Goal: Task Accomplishment & Management: Use online tool/utility

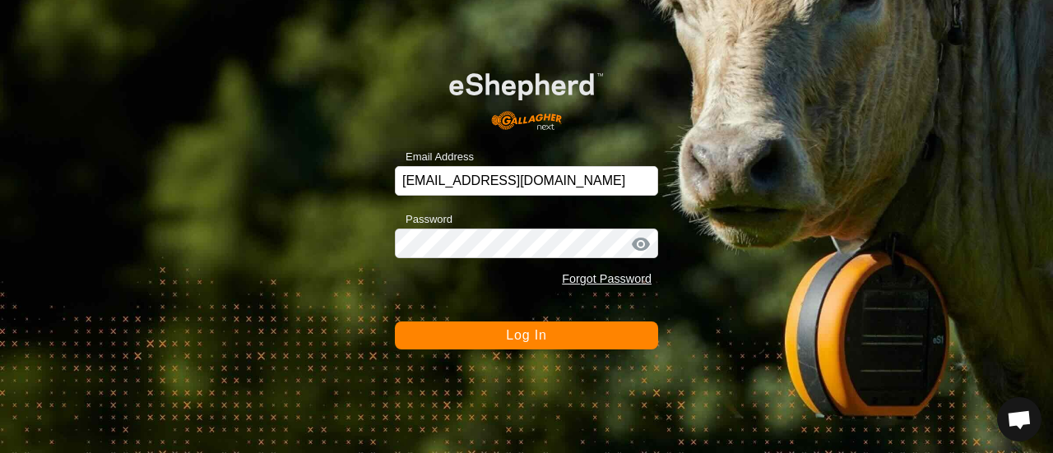
click at [522, 340] on span "Log In" at bounding box center [526, 335] width 40 height 14
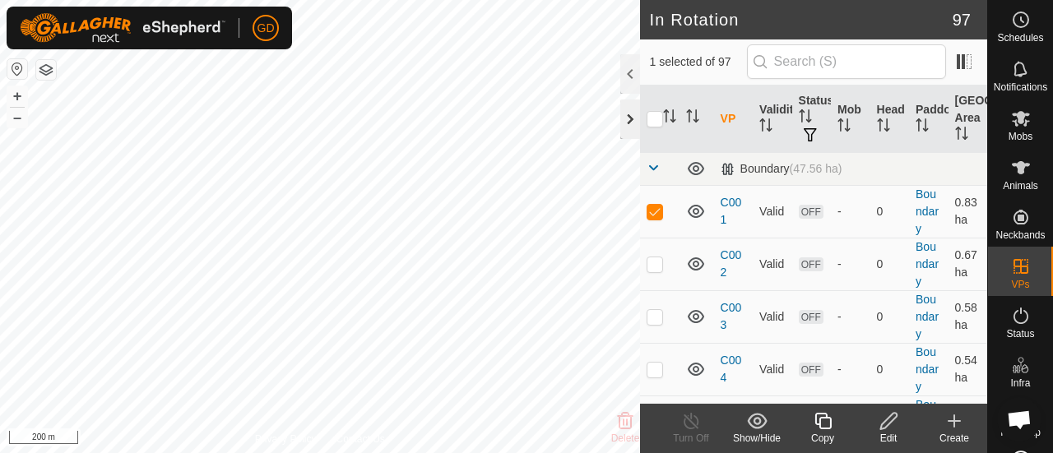
click at [625, 113] on div at bounding box center [631, 120] width 20 height 40
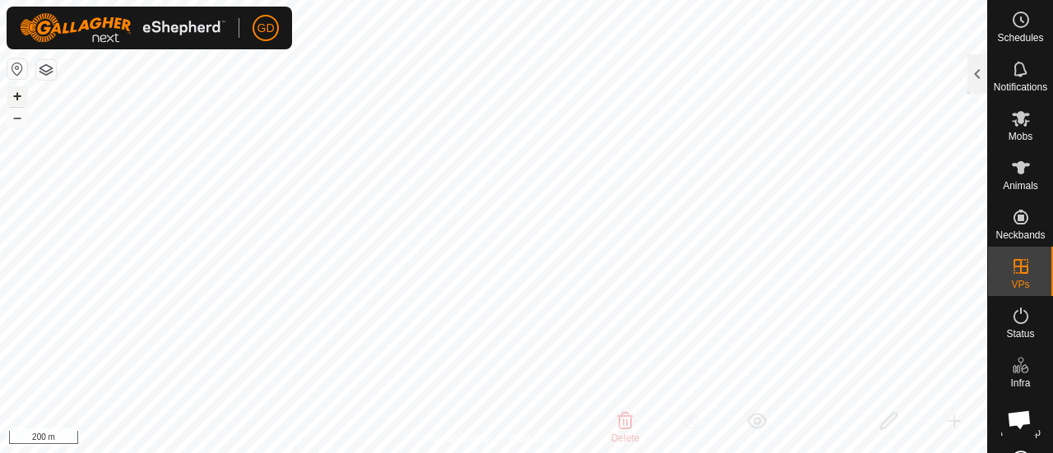
click at [16, 96] on button "+" at bounding box center [17, 96] width 20 height 20
click at [13, 114] on button "–" at bounding box center [17, 118] width 20 height 20
checkbox input "false"
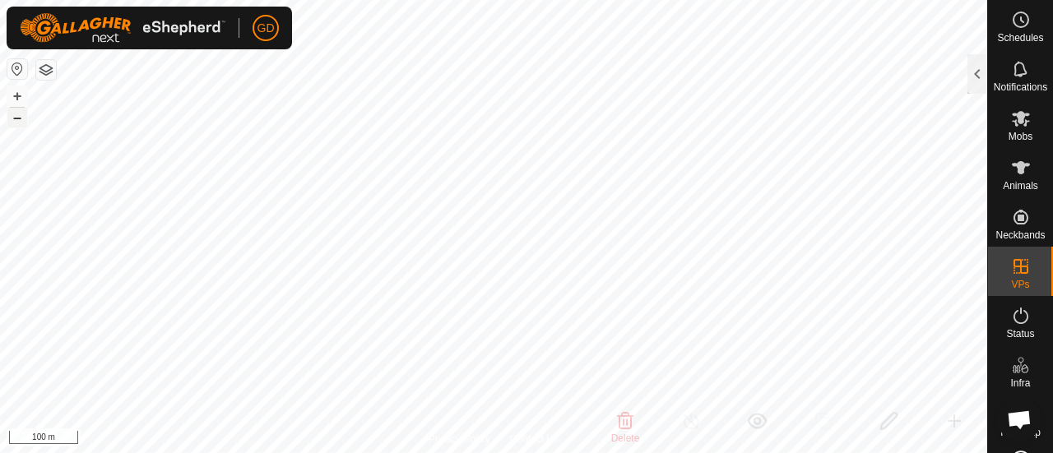
checkbox input "true"
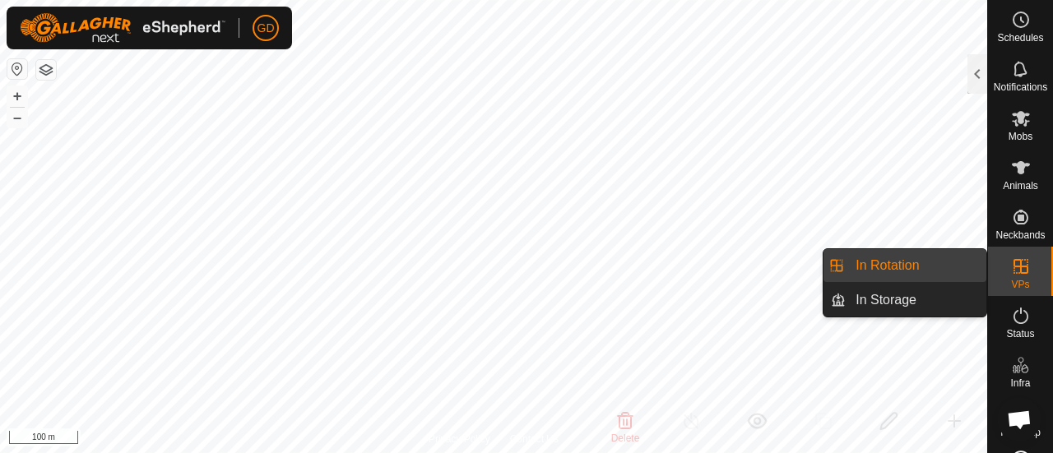
click at [1016, 267] on icon at bounding box center [1021, 266] width 15 height 15
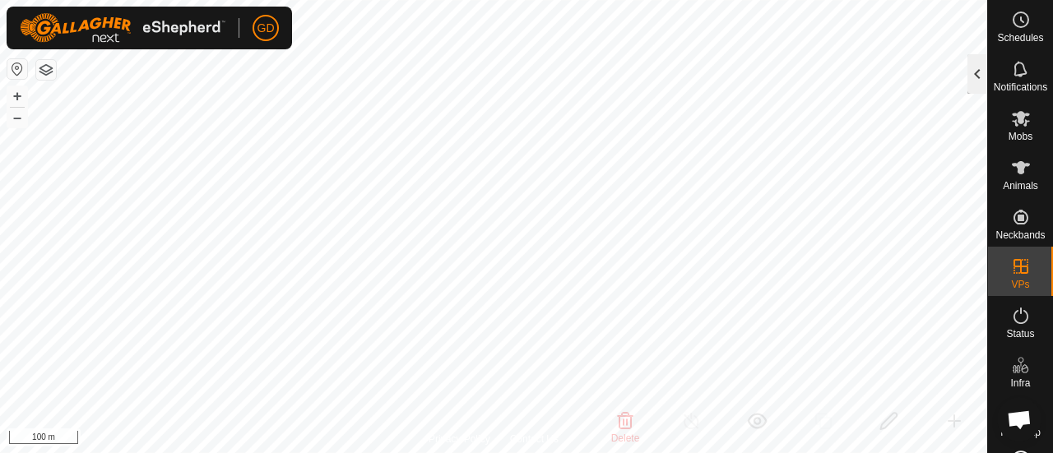
click at [973, 75] on div at bounding box center [978, 74] width 20 height 40
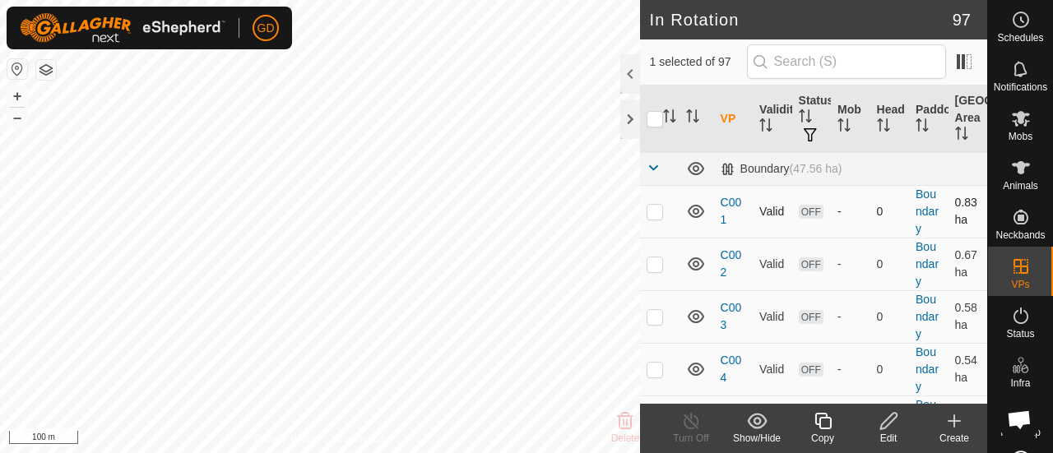
click at [657, 207] on p-checkbox at bounding box center [655, 211] width 16 height 13
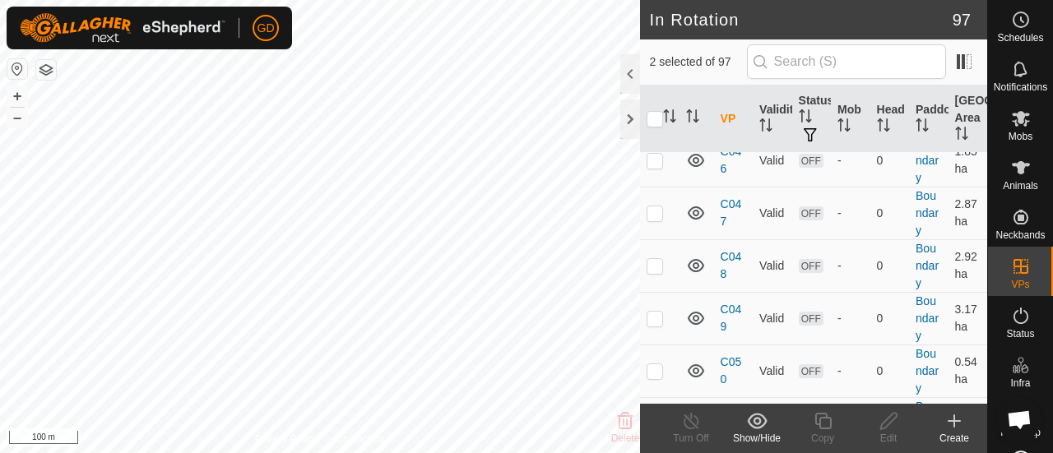
scroll to position [2624, 0]
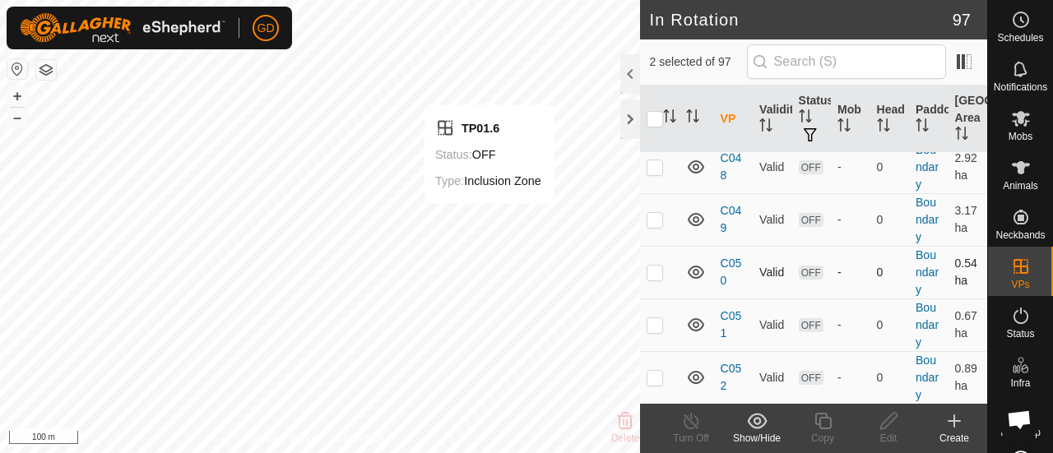
checkbox input "false"
checkbox input "true"
checkbox input "false"
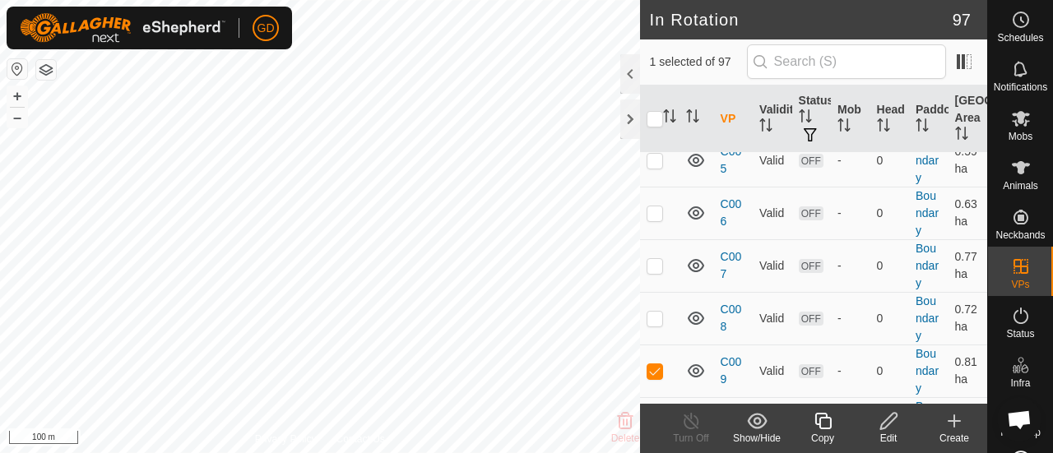
scroll to position [341, 0]
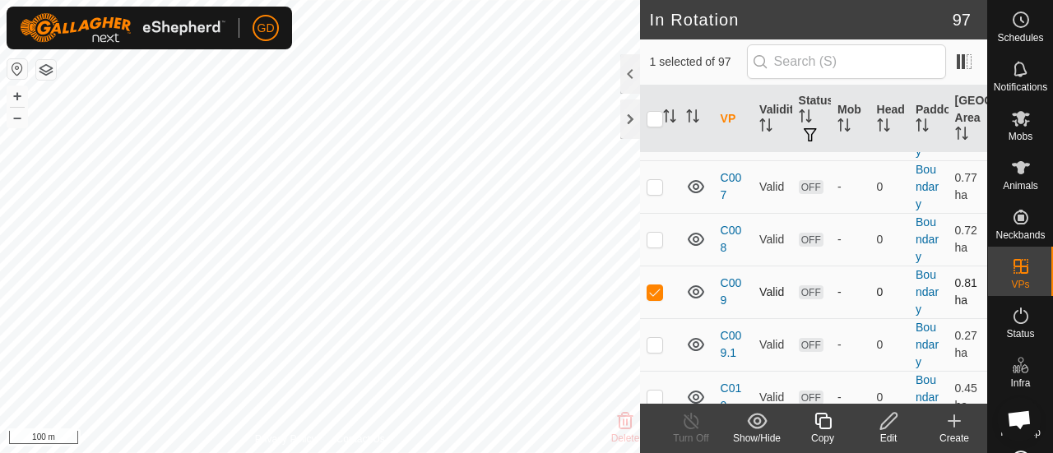
click at [656, 289] on p-checkbox at bounding box center [655, 292] width 16 height 13
checkbox input "false"
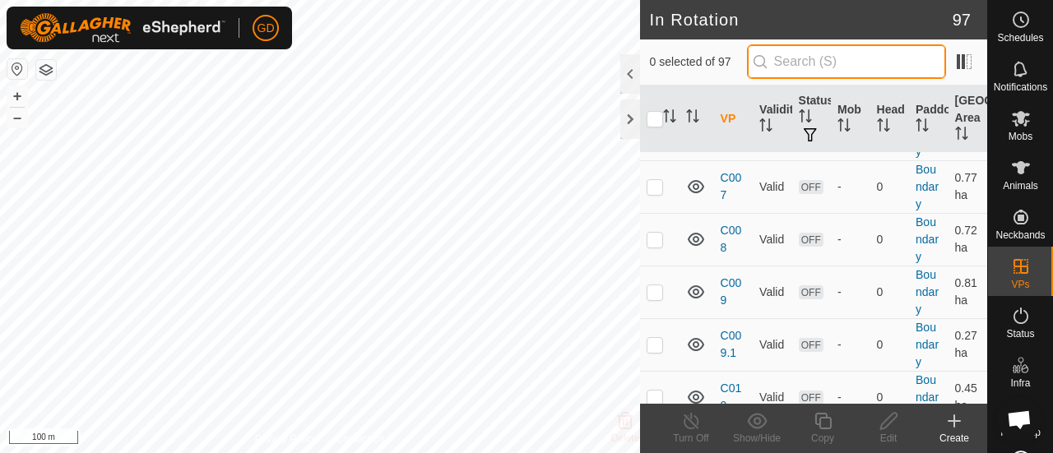
click at [803, 62] on input "text" at bounding box center [846, 61] width 199 height 35
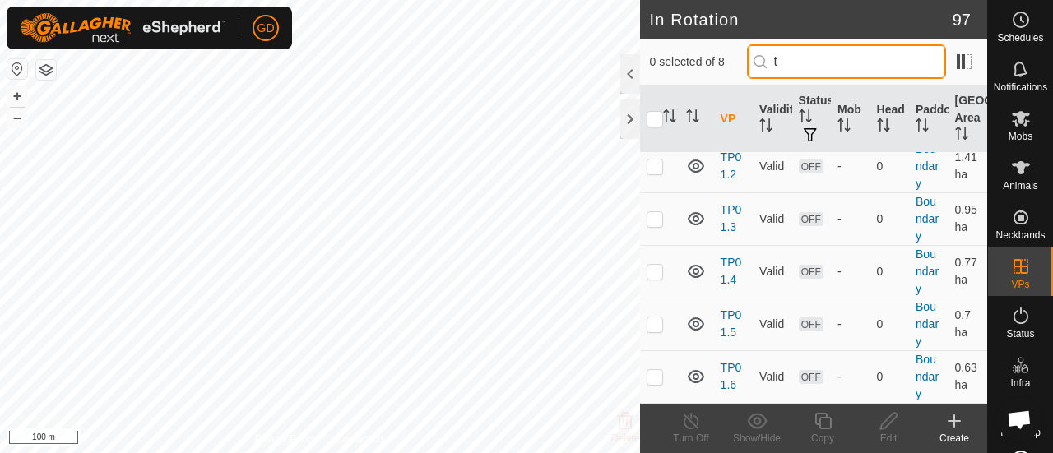
scroll to position [0, 0]
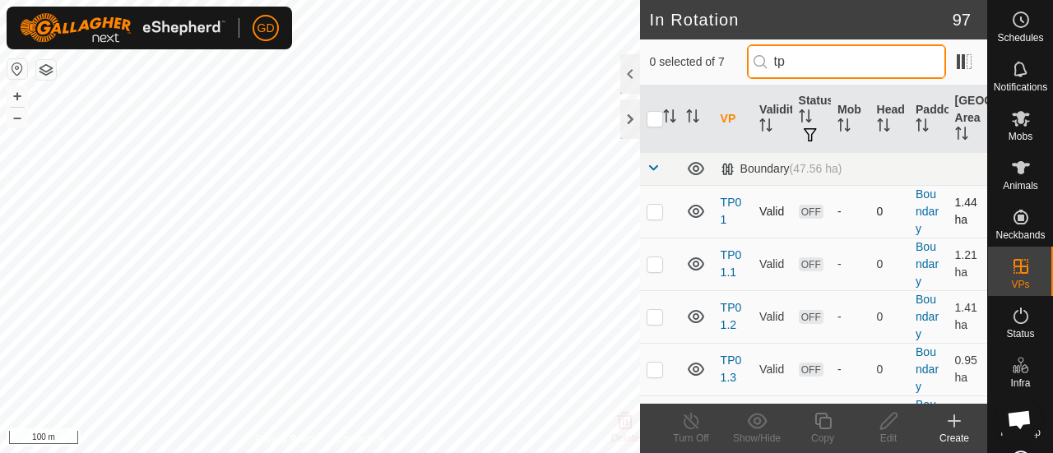
type input "tp"
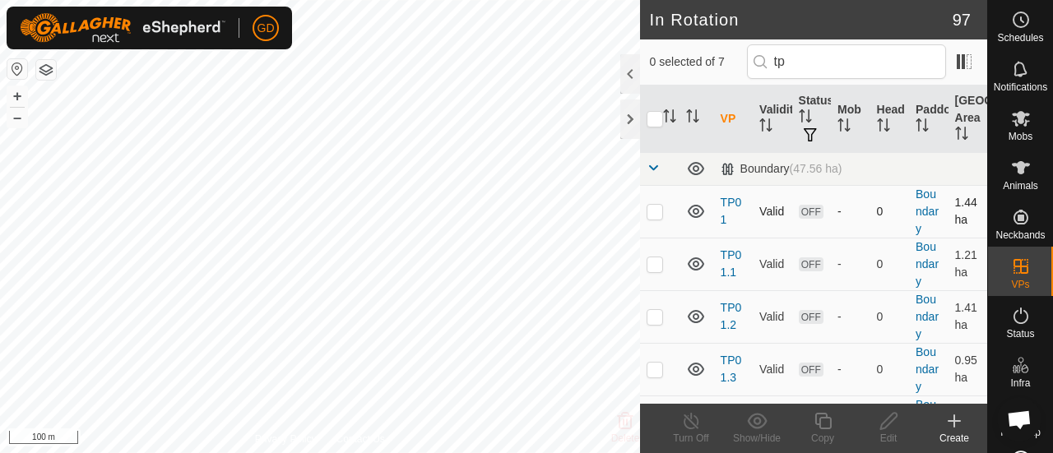
click at [655, 209] on p-checkbox at bounding box center [655, 211] width 16 height 13
checkbox input "true"
click at [657, 258] on p-checkbox at bounding box center [655, 264] width 16 height 13
checkbox input "true"
click at [655, 211] on p-checkbox at bounding box center [655, 211] width 16 height 13
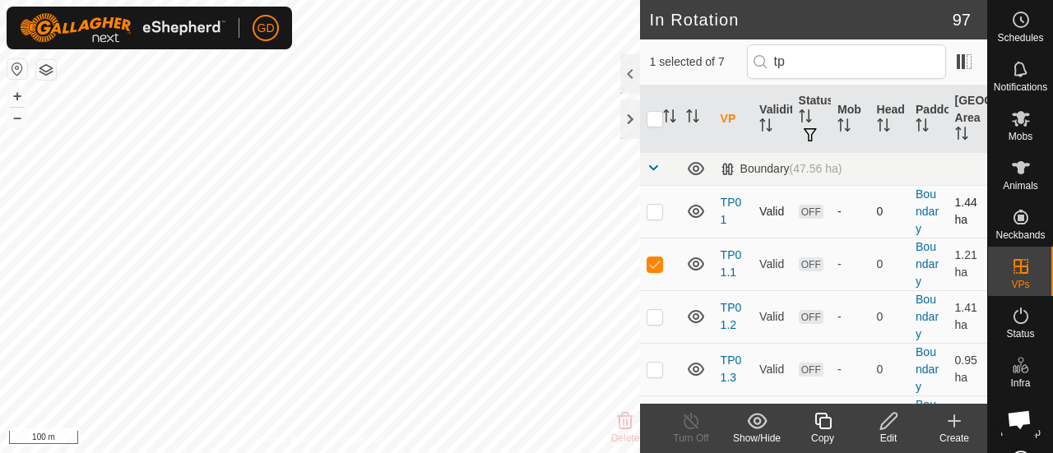
click at [655, 210] on p-checkbox at bounding box center [655, 211] width 16 height 13
checkbox input "true"
click at [656, 316] on p-checkbox at bounding box center [655, 316] width 16 height 13
checkbox input "true"
click at [656, 211] on p-checkbox at bounding box center [655, 211] width 16 height 13
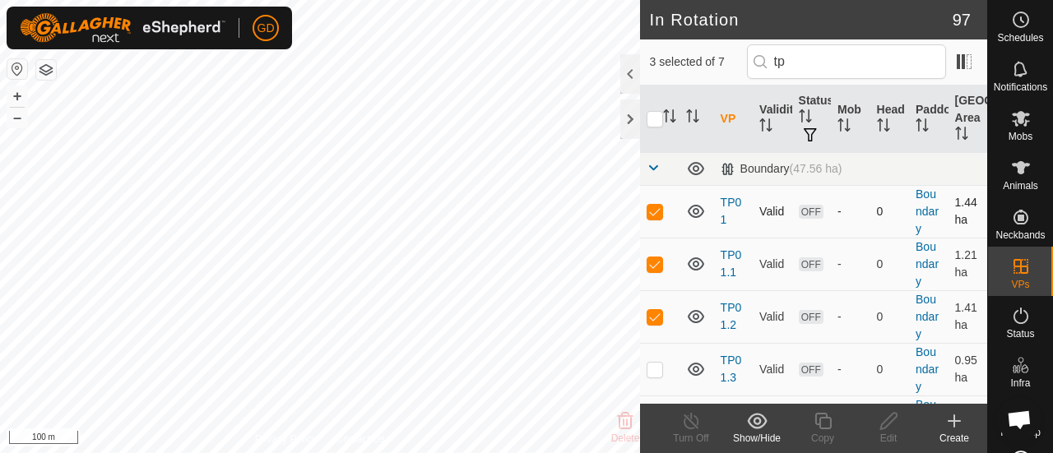
checkbox input "false"
click at [650, 259] on p-checkbox at bounding box center [655, 264] width 16 height 13
checkbox input "false"
click at [653, 371] on p-checkbox at bounding box center [655, 369] width 16 height 13
checkbox input "true"
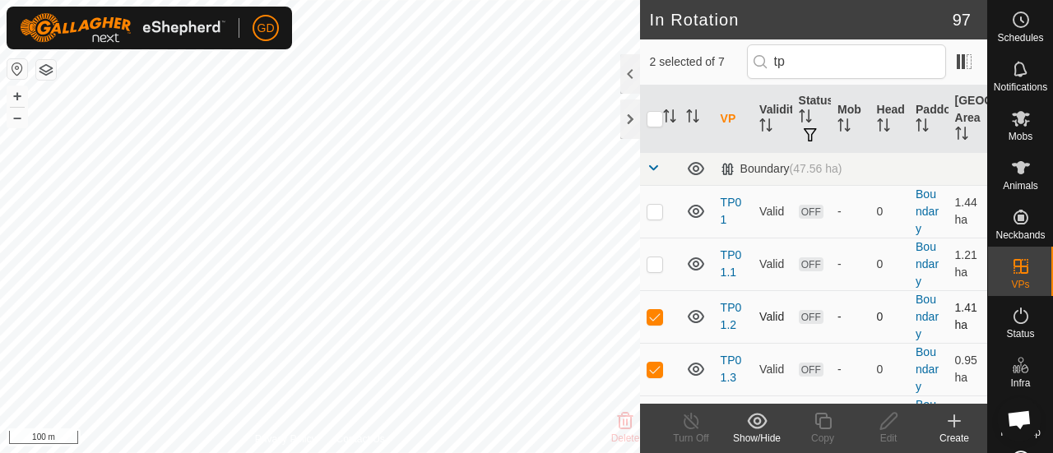
click at [657, 318] on p-checkbox at bounding box center [655, 316] width 16 height 13
click at [655, 315] on p-checkbox at bounding box center [655, 316] width 16 height 13
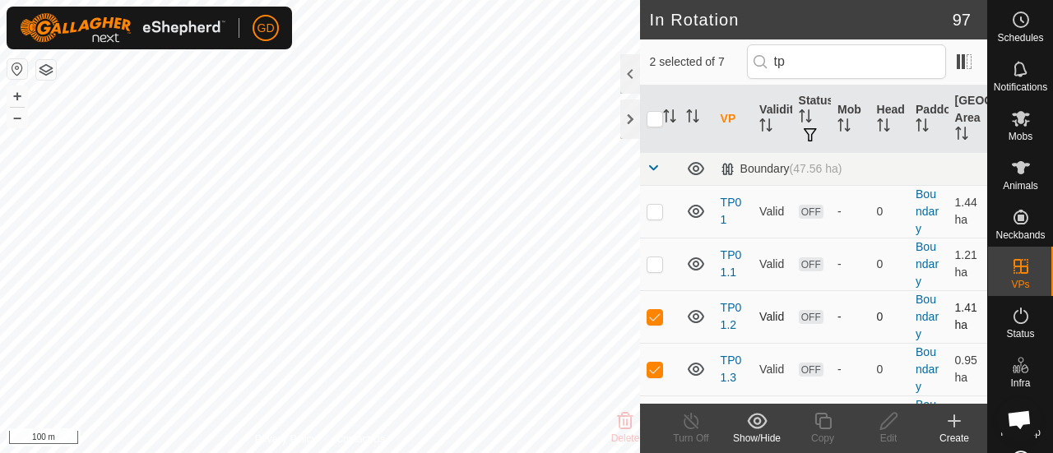
checkbox input "false"
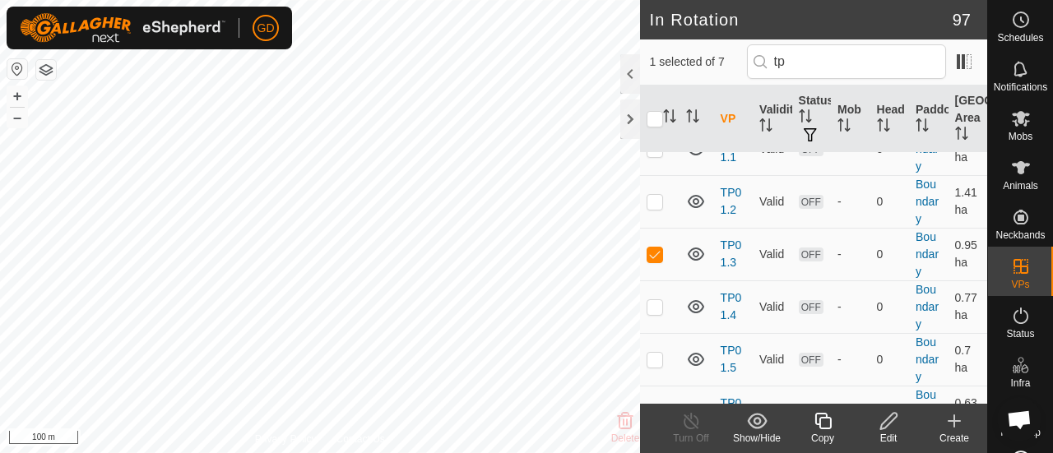
scroll to position [121, 0]
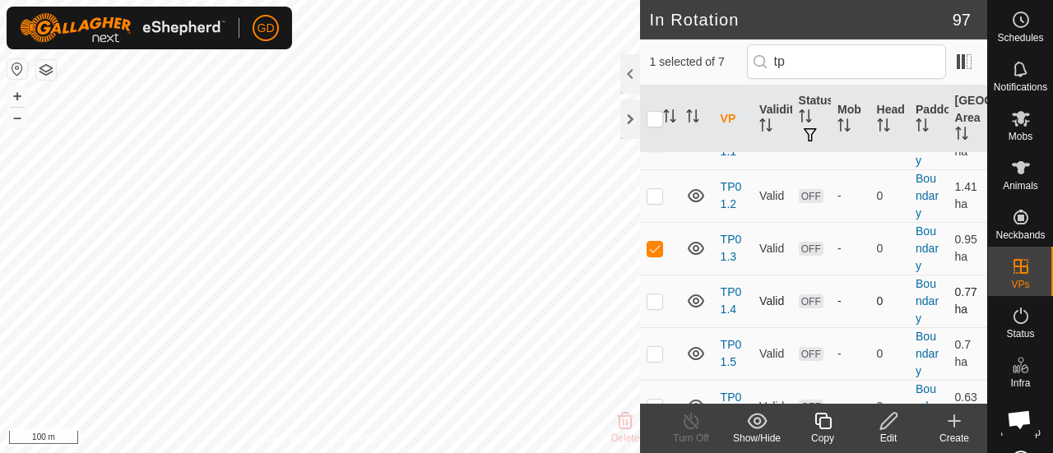
click at [658, 298] on p-checkbox at bounding box center [655, 301] width 16 height 13
checkbox input "true"
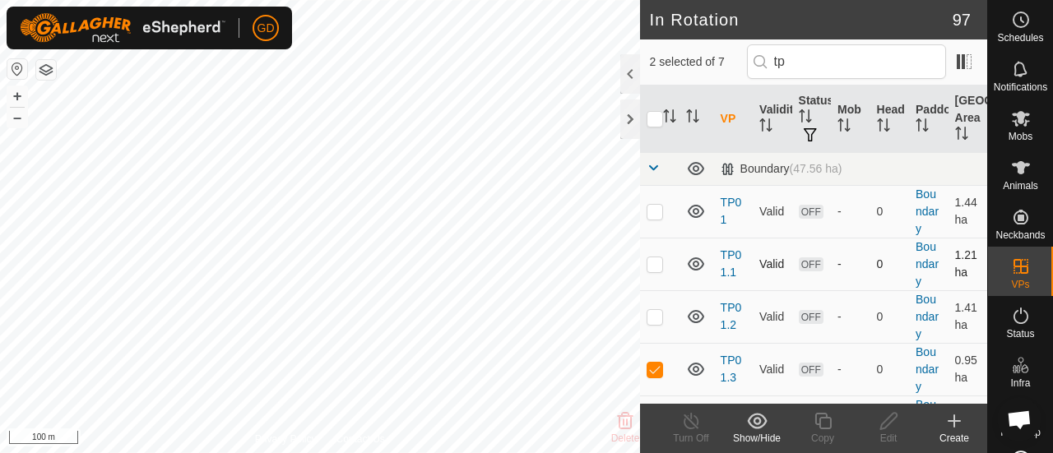
click at [655, 263] on p-checkbox at bounding box center [655, 264] width 16 height 13
checkbox input "false"
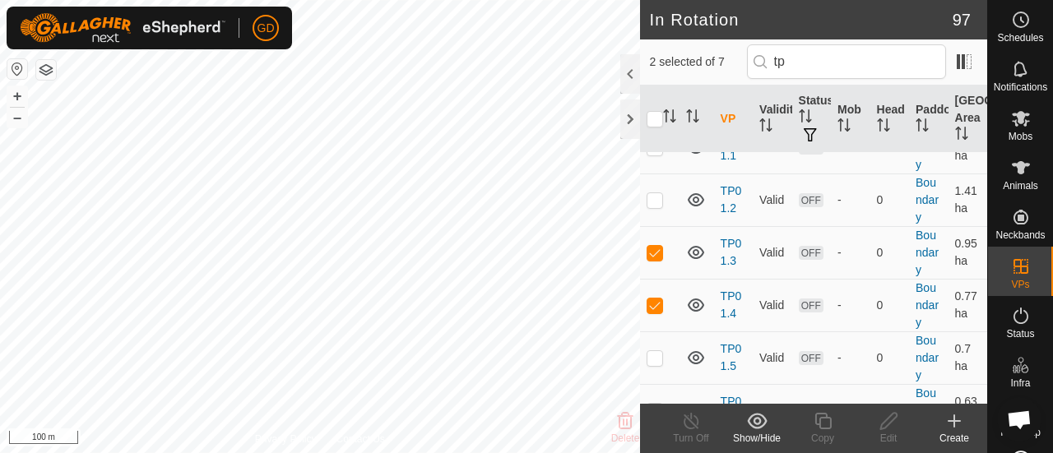
scroll to position [146, 0]
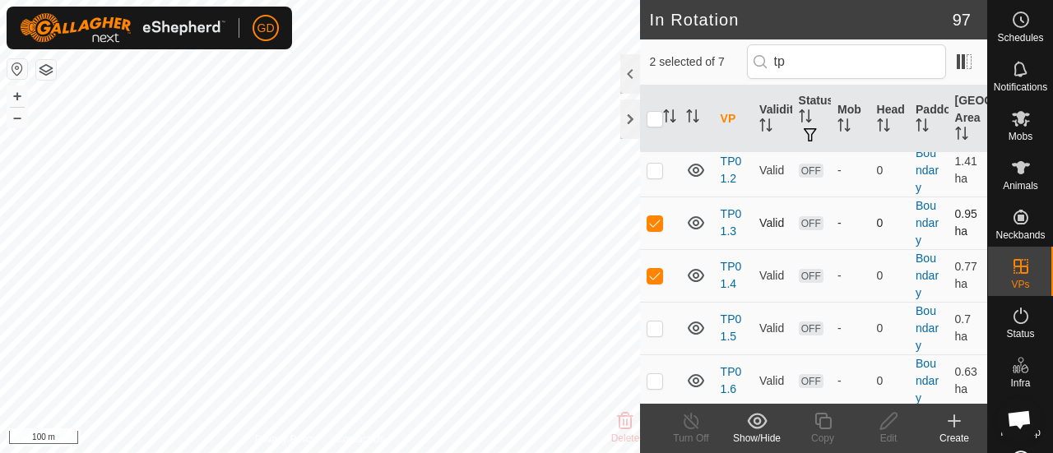
click at [658, 221] on p-checkbox at bounding box center [655, 222] width 16 height 13
checkbox input "false"
click at [660, 272] on p-checkbox at bounding box center [655, 275] width 16 height 13
checkbox input "false"
click at [662, 328] on p-checkbox at bounding box center [655, 328] width 16 height 13
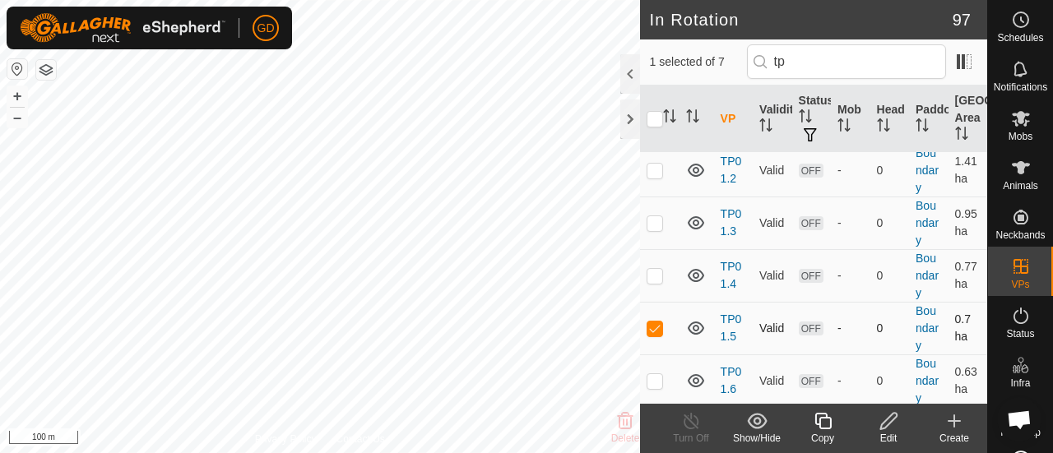
click at [652, 322] on p-checkbox at bounding box center [655, 328] width 16 height 13
checkbox input "false"
click at [653, 374] on p-checkbox at bounding box center [655, 380] width 16 height 13
click at [659, 379] on p-checkbox at bounding box center [655, 380] width 16 height 13
checkbox input "false"
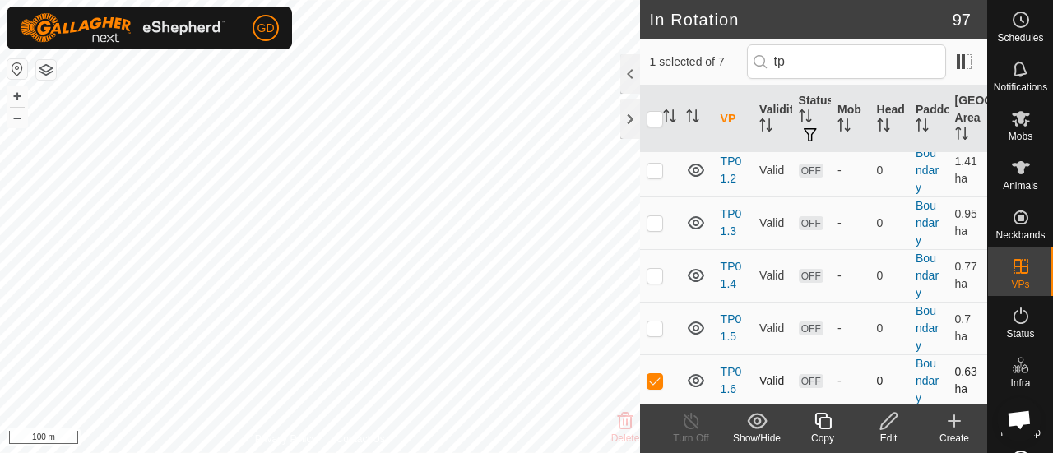
scroll to position [0, 0]
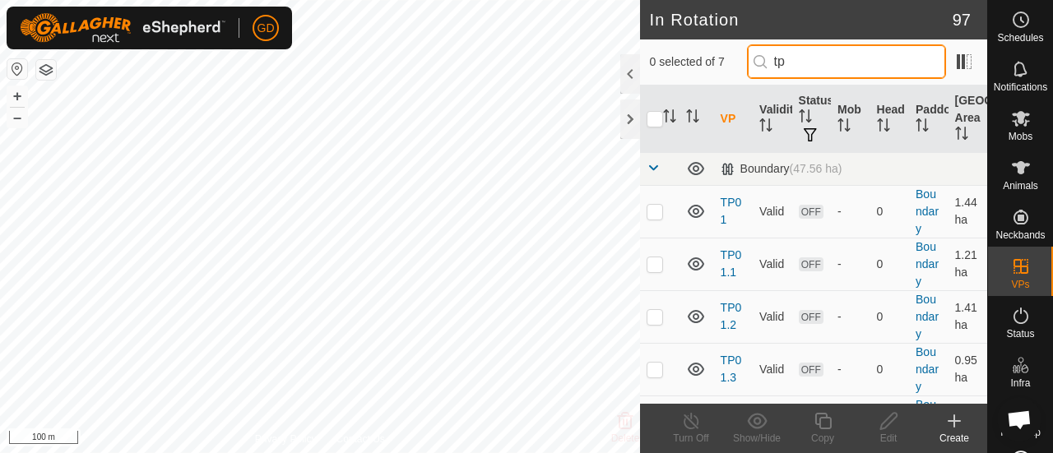
click at [819, 60] on input "tp" at bounding box center [846, 61] width 199 height 35
type input "t"
type input "c"
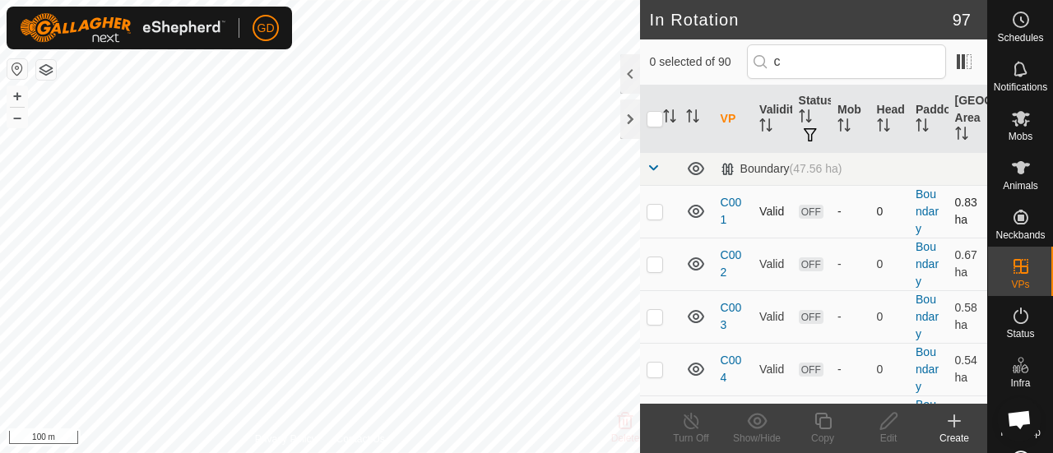
click at [658, 207] on p-checkbox at bounding box center [655, 211] width 16 height 13
checkbox input "true"
click at [657, 262] on p-checkbox at bounding box center [655, 264] width 16 height 13
click at [653, 261] on p-checkbox at bounding box center [655, 264] width 16 height 13
click at [658, 258] on p-checkbox at bounding box center [655, 264] width 16 height 13
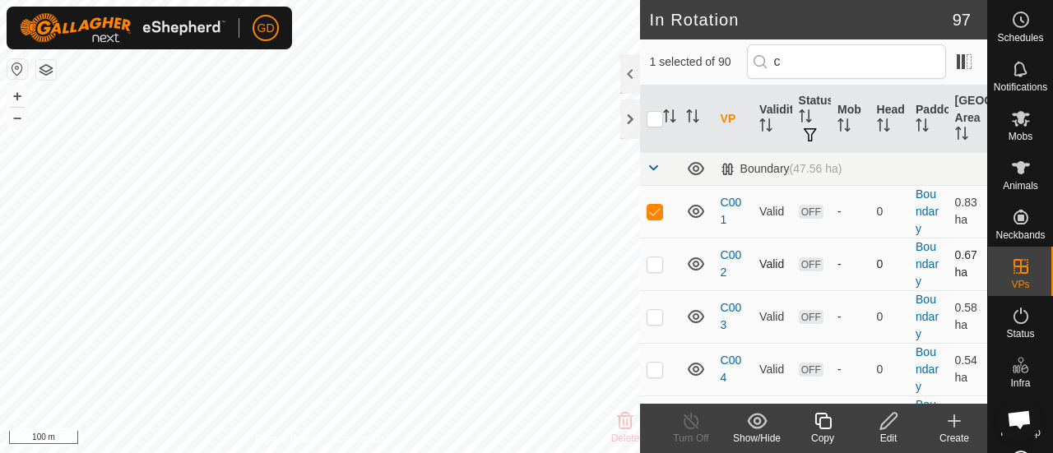
checkbox input "true"
click at [657, 198] on td at bounding box center [660, 211] width 40 height 53
checkbox input "false"
click at [654, 317] on p-checkbox at bounding box center [655, 316] width 16 height 13
checkbox input "true"
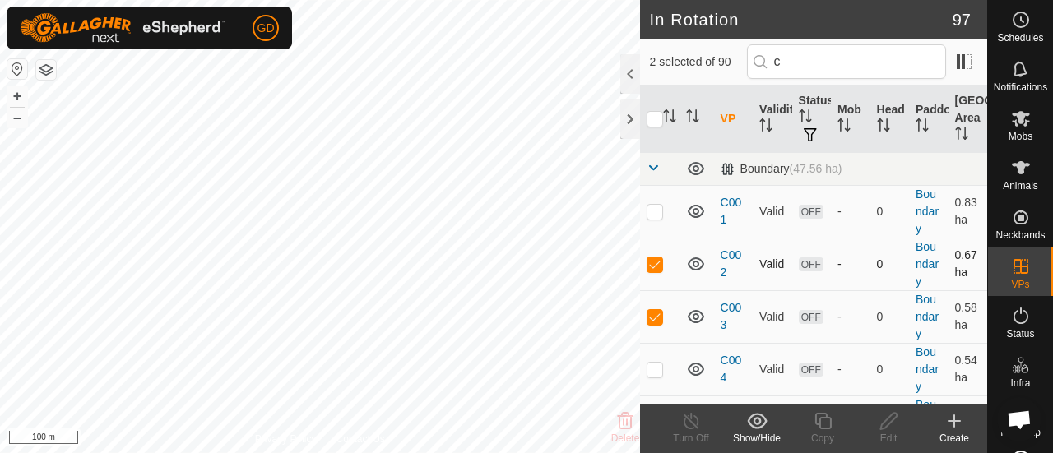
click at [653, 264] on p-checkbox at bounding box center [655, 264] width 16 height 13
checkbox input "false"
click at [653, 313] on p-checkbox at bounding box center [655, 316] width 16 height 13
checkbox input "false"
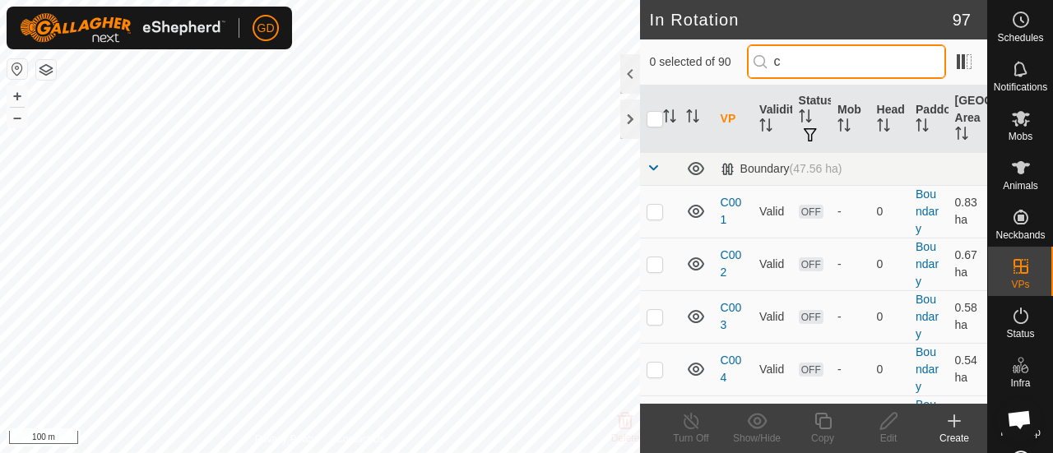
click at [798, 63] on input "c" at bounding box center [846, 61] width 199 height 35
type input "tp"
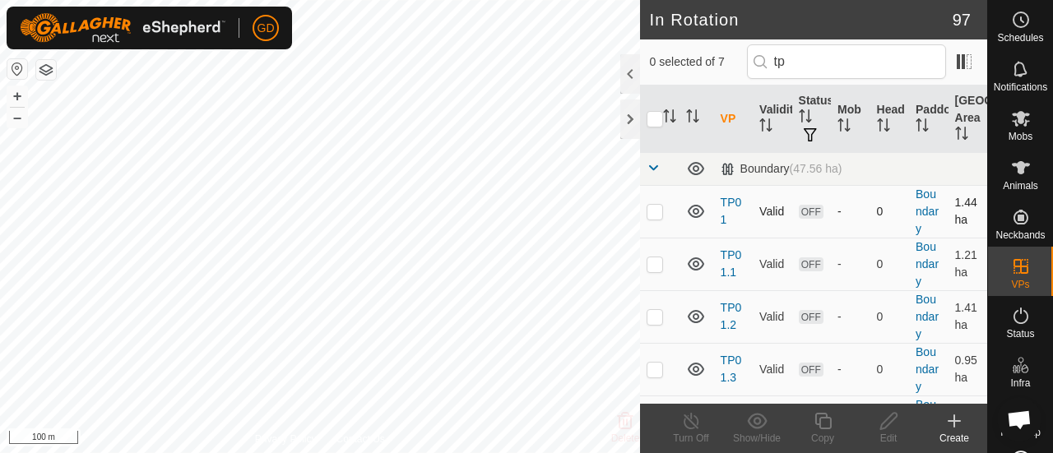
click at [657, 210] on p-checkbox at bounding box center [655, 211] width 16 height 13
checkbox input "true"
click at [655, 266] on p-checkbox at bounding box center [655, 264] width 16 height 13
checkbox input "true"
click at [655, 310] on p-checkbox at bounding box center [655, 316] width 16 height 13
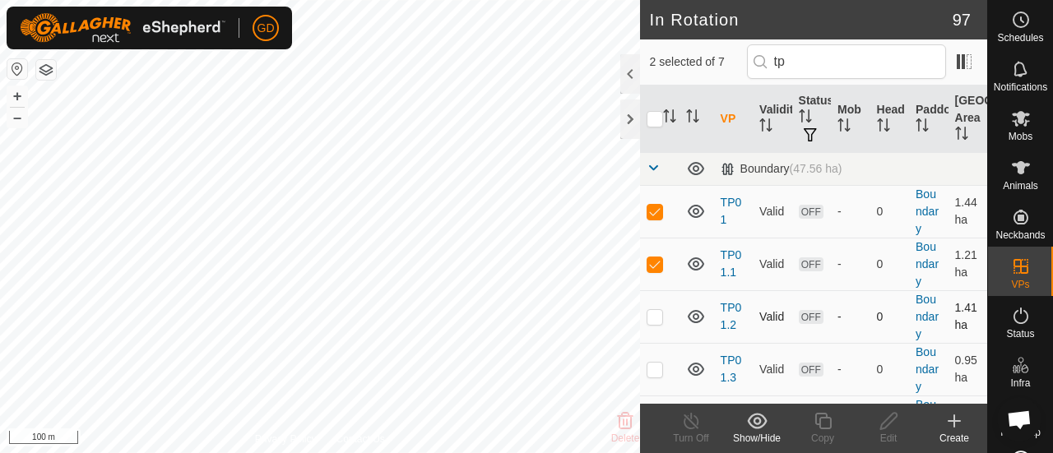
checkbox input "true"
click at [654, 207] on p-checkbox at bounding box center [655, 211] width 16 height 13
checkbox input "false"
click at [653, 261] on p-checkbox at bounding box center [655, 264] width 16 height 13
checkbox input "false"
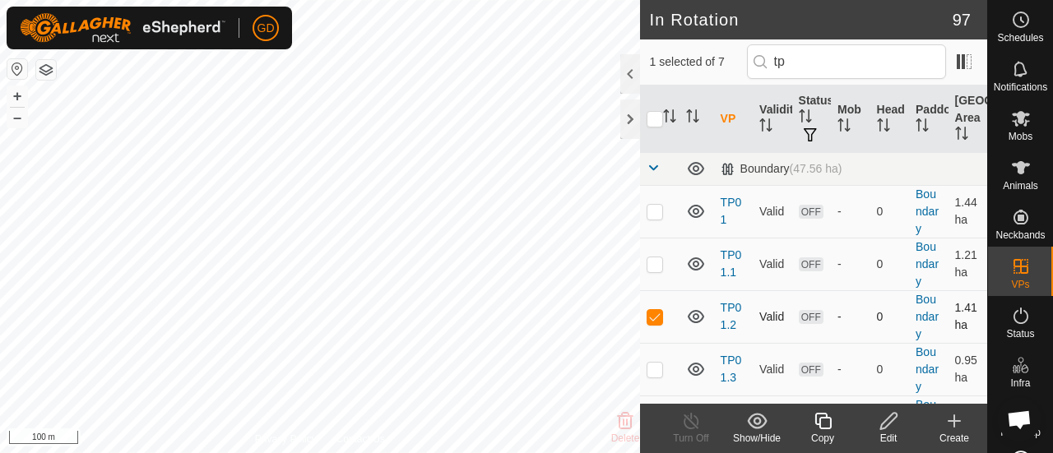
click at [653, 314] on p-checkbox at bounding box center [655, 316] width 16 height 13
checkbox input "false"
click at [661, 366] on div "In Rotation 97 0 selected of 7 tp VP Validity Status Mob Head Paddock Grazing A…" at bounding box center [494, 226] width 988 height 453
